Goal: Task Accomplishment & Management: Manage account settings

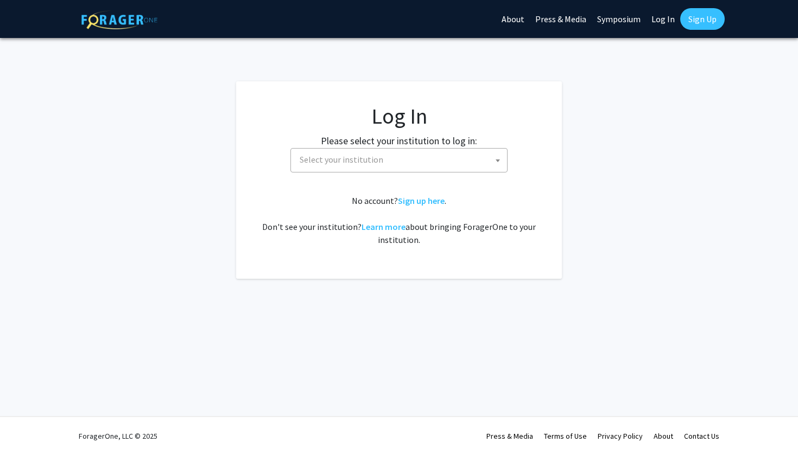
select select
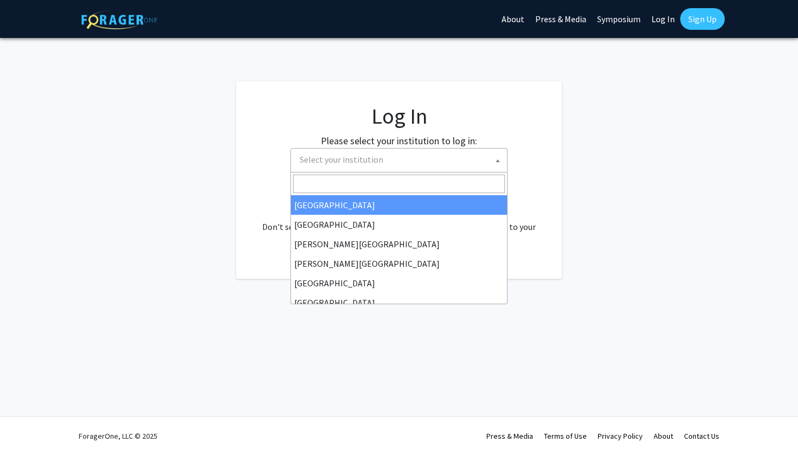
click at [449, 154] on span "Select your institution" at bounding box center [401, 160] width 212 height 22
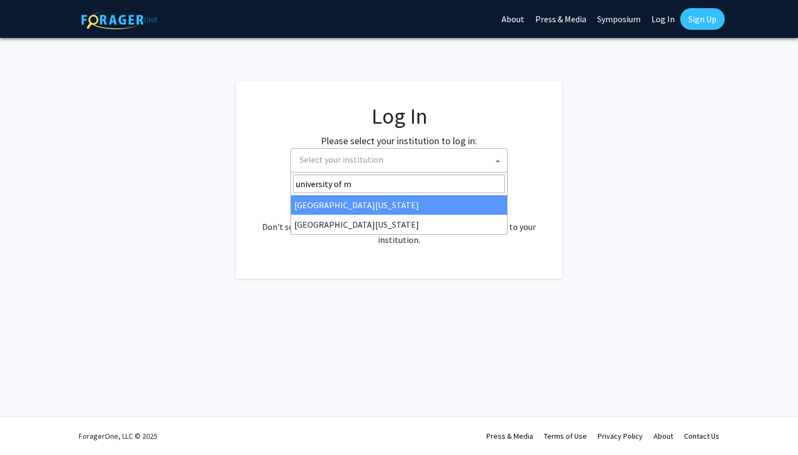
type input "university of m"
select select "31"
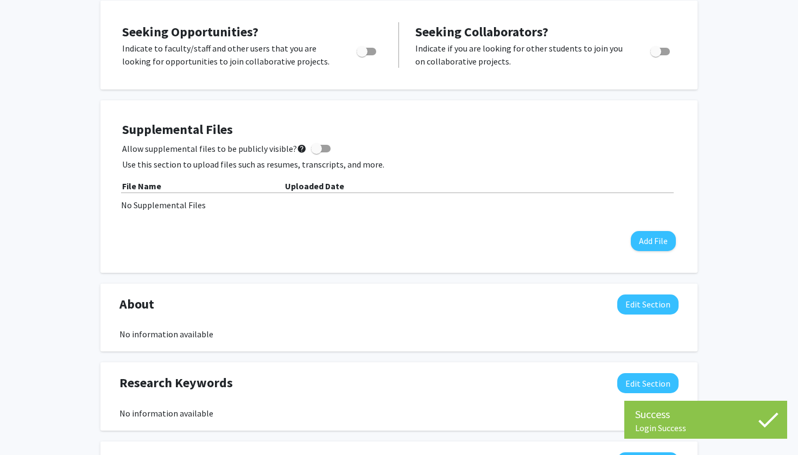
scroll to position [208, 0]
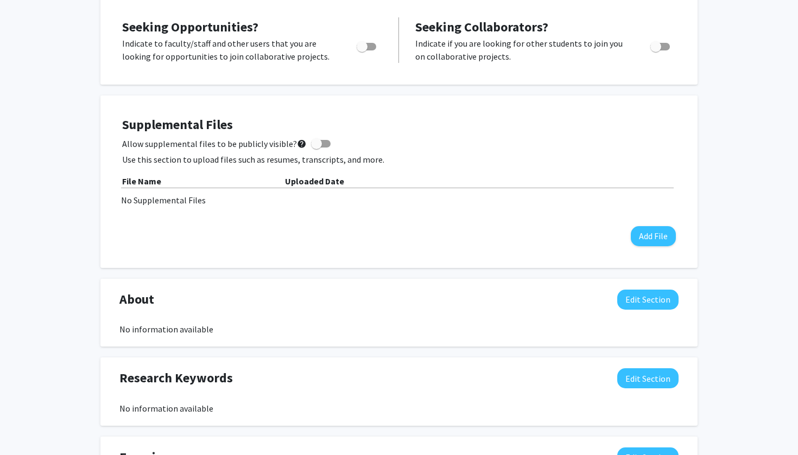
click at [369, 48] on span "Toggle" at bounding box center [367, 47] width 20 height 8
click at [362, 50] on input "Are you actively seeking opportunities?" at bounding box center [361, 50] width 1 height 1
checkbox input "true"
click at [797, 100] on div "Ruth Anteneh Edit Section See Public View help Degree Level: Undergraduate Stud…" at bounding box center [399, 304] width 798 height 947
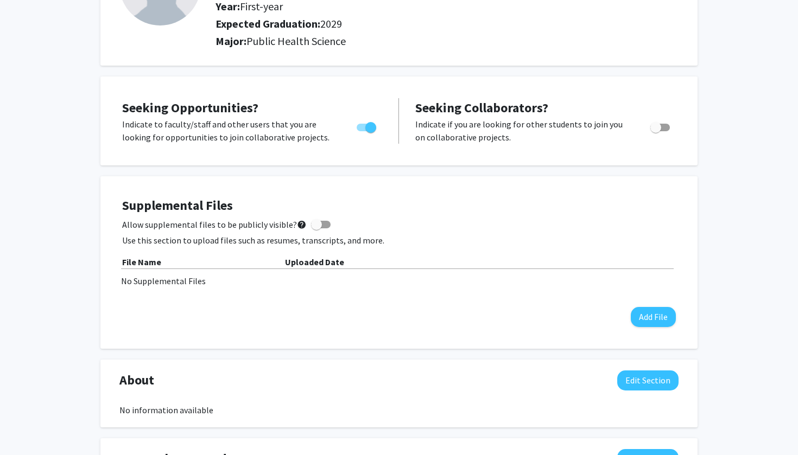
scroll to position [316, 0]
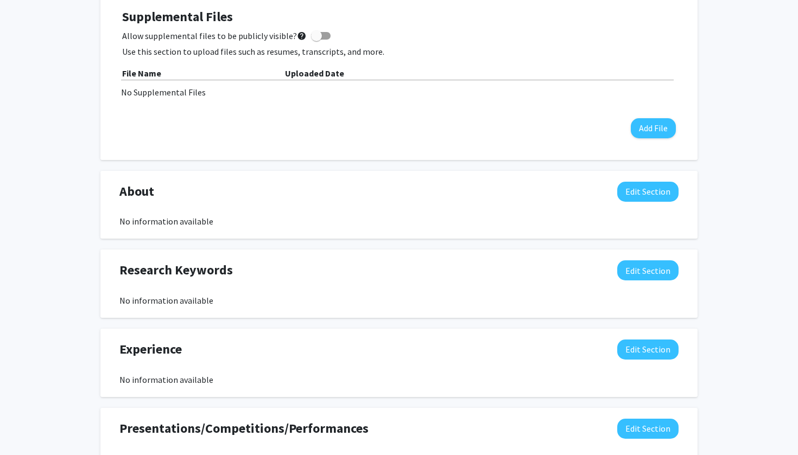
drag, startPoint x: 793, startPoint y: 303, endPoint x: 793, endPoint y: 327, distance: 24.4
click at [793, 327] on div "Ruth Anteneh Edit Section See Public View help Degree Level: Undergraduate Stud…" at bounding box center [399, 196] width 798 height 947
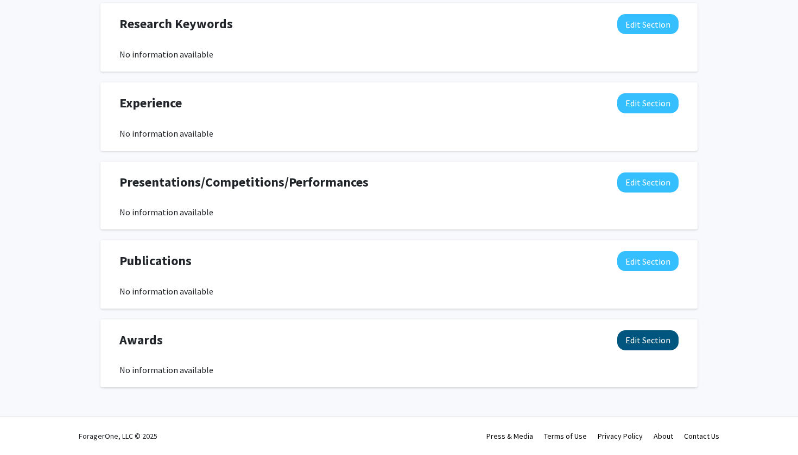
scroll to position [564, 0]
click at [637, 185] on button "Edit Section" at bounding box center [647, 183] width 61 height 20
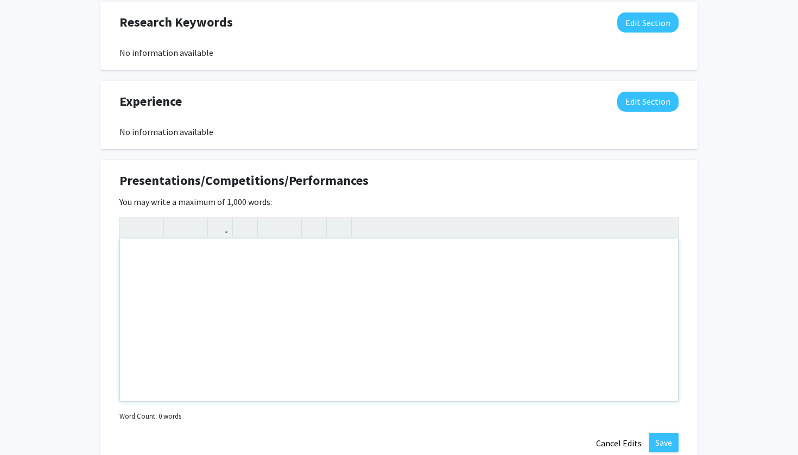
click at [564, 274] on div "Note to users with screen readers: Please deactivate our accessibility plugin f…" at bounding box center [399, 320] width 558 height 163
click at [601, 441] on button "Cancel Edits" at bounding box center [619, 443] width 60 height 21
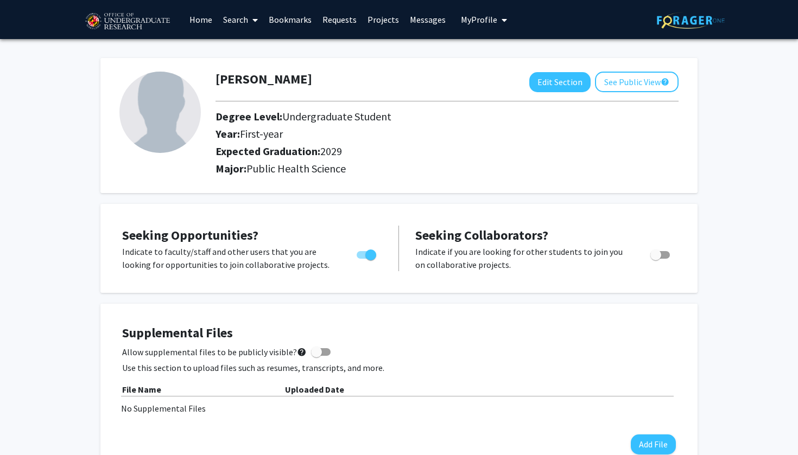
scroll to position [0, 0]
click at [198, 25] on link "Home" at bounding box center [201, 20] width 34 height 38
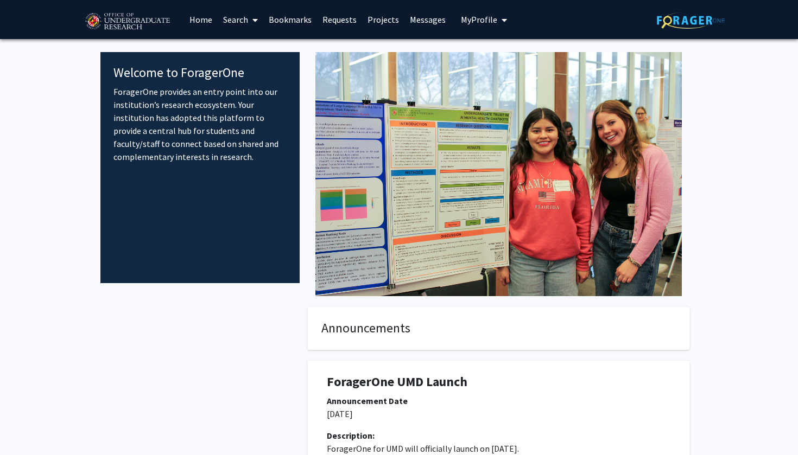
click at [378, 22] on link "Projects" at bounding box center [383, 20] width 42 height 38
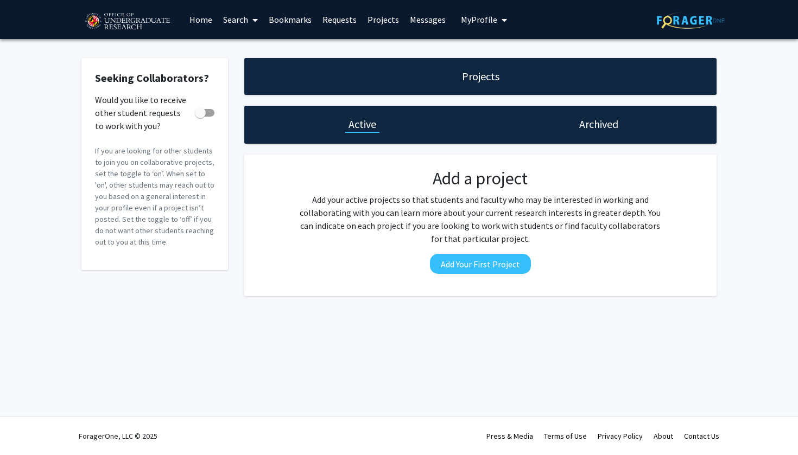
click at [469, 84] on h1 "Projects" at bounding box center [480, 76] width 37 height 15
click at [247, 21] on link "Search" at bounding box center [241, 20] width 46 height 38
click at [250, 55] on span "Faculty/Staff" at bounding box center [258, 50] width 80 height 22
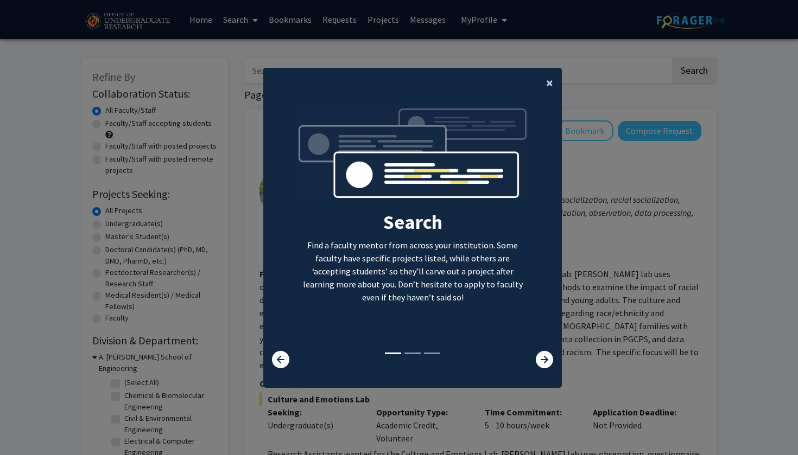
click at [545, 75] on button "×" at bounding box center [549, 83] width 24 height 30
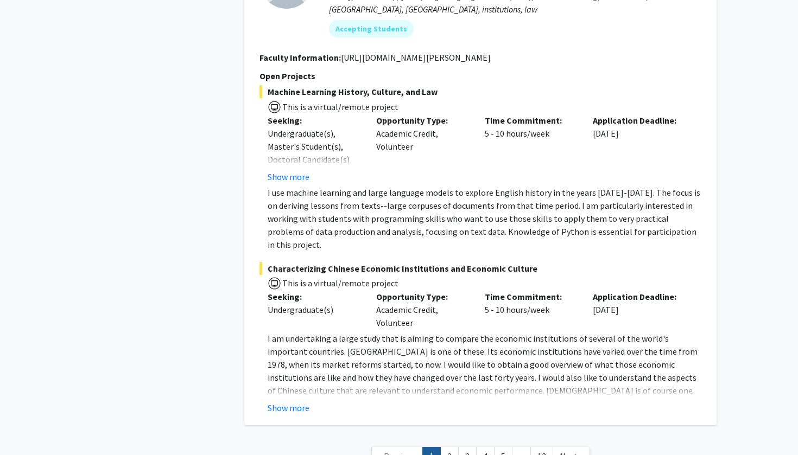
scroll to position [5123, 0]
